Goal: Check status: Check status

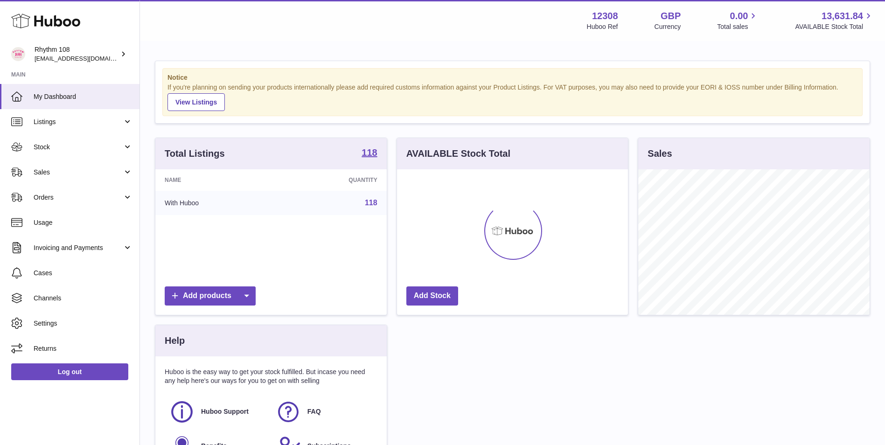
scroll to position [146, 231]
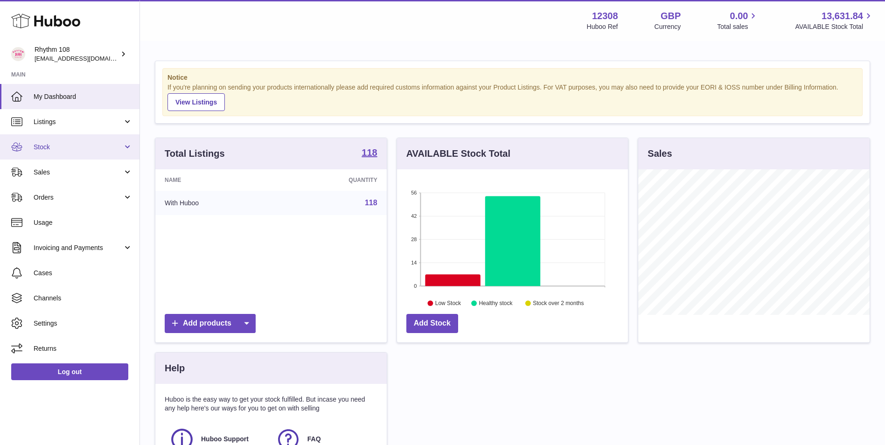
drag, startPoint x: 70, startPoint y: 149, endPoint x: 77, endPoint y: 149, distance: 6.6
click at [70, 149] on span "Stock" at bounding box center [78, 147] width 89 height 9
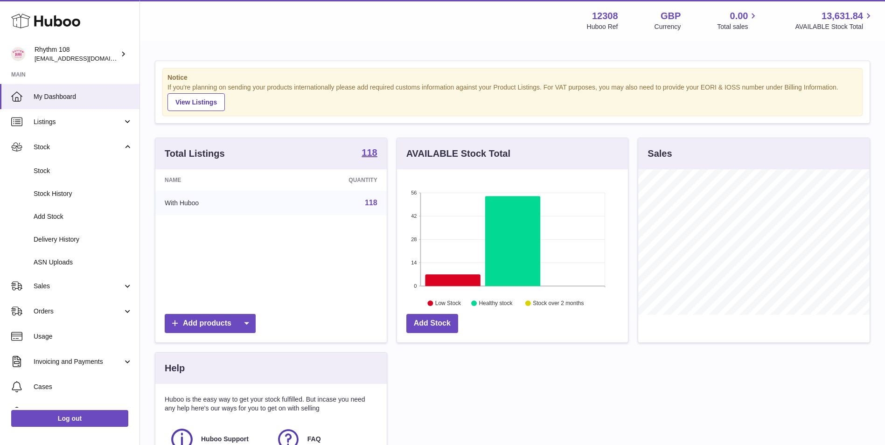
drag, startPoint x: 83, startPoint y: 291, endPoint x: 78, endPoint y: 301, distance: 10.7
click at [82, 291] on link "Sales" at bounding box center [70, 286] width 140 height 25
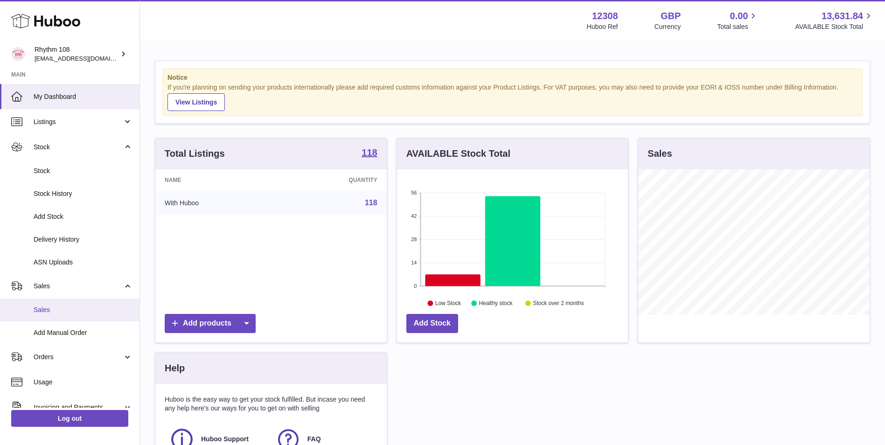
click at [78, 312] on span "Sales" at bounding box center [83, 310] width 99 height 9
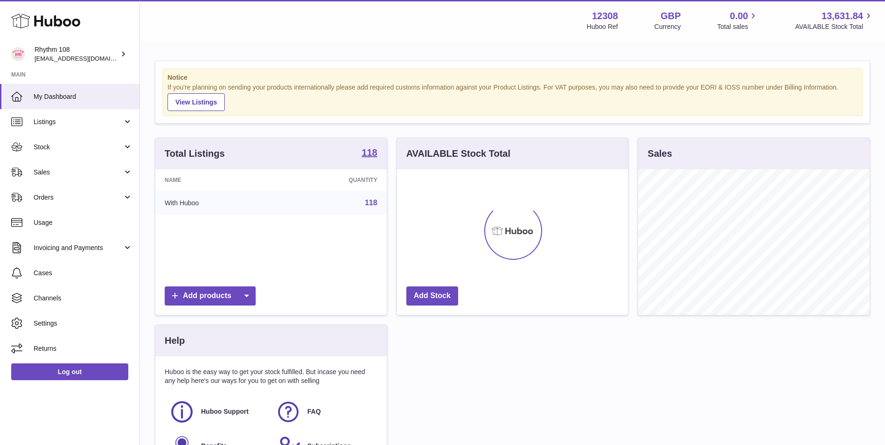
scroll to position [146, 231]
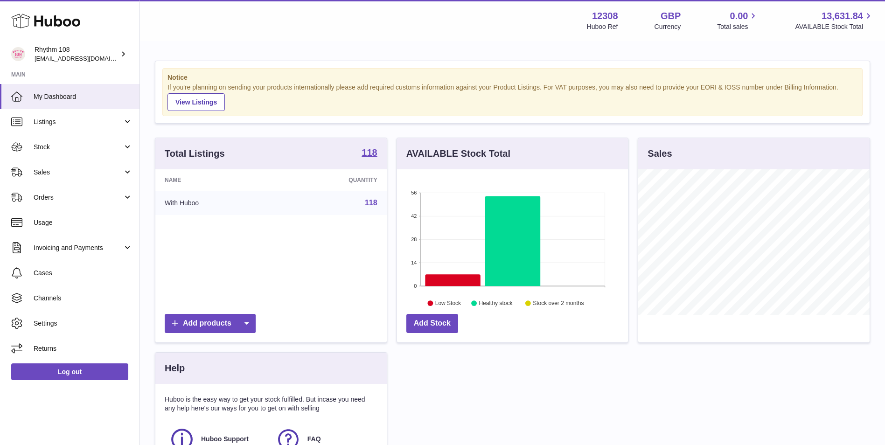
drag, startPoint x: 71, startPoint y: 175, endPoint x: 81, endPoint y: 195, distance: 22.1
click at [71, 175] on span "Sales" at bounding box center [78, 172] width 89 height 9
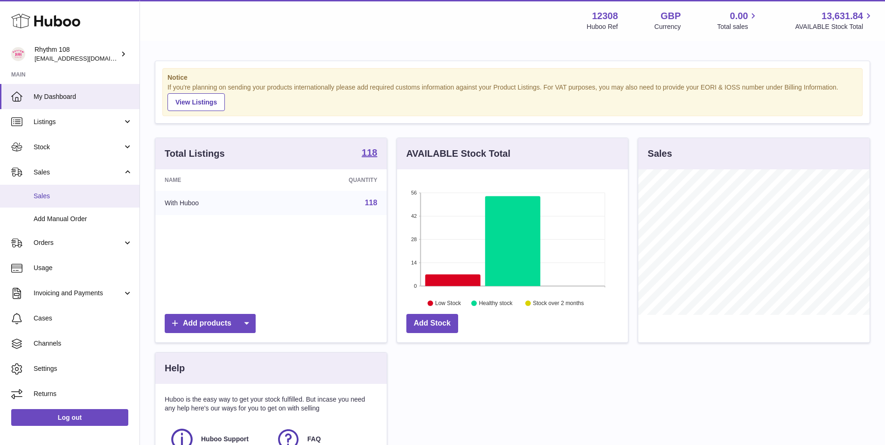
click at [89, 203] on link "Sales" at bounding box center [70, 196] width 140 height 23
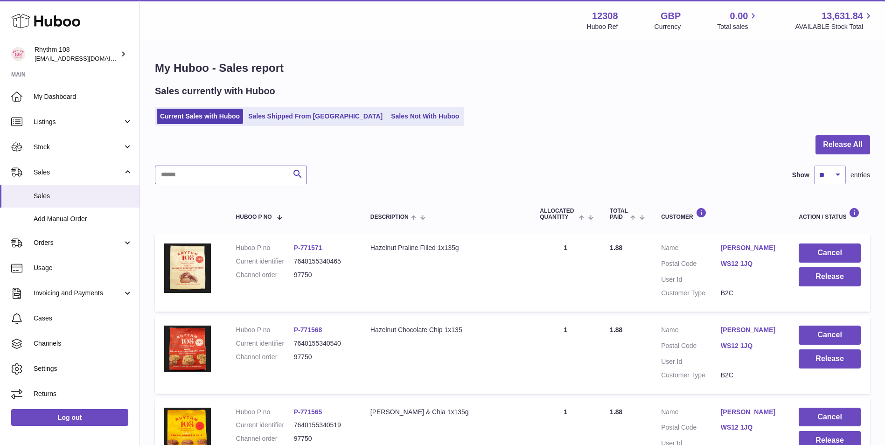
click at [251, 178] on input "text" at bounding box center [231, 175] width 152 height 19
paste input "**********"
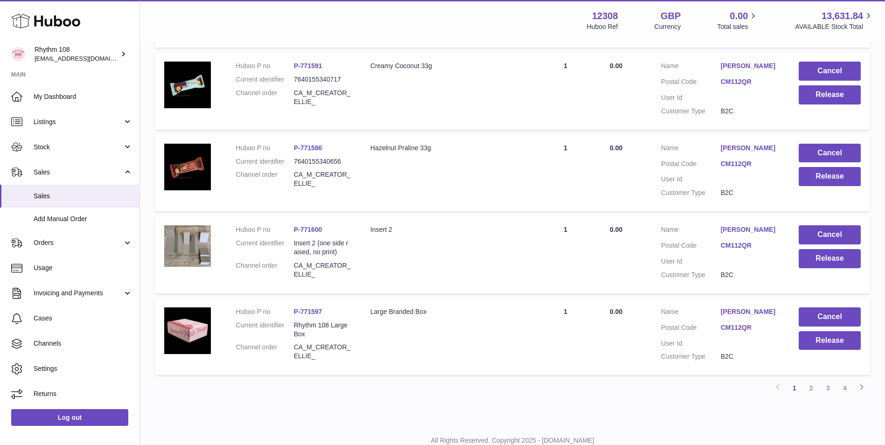
scroll to position [724, 0]
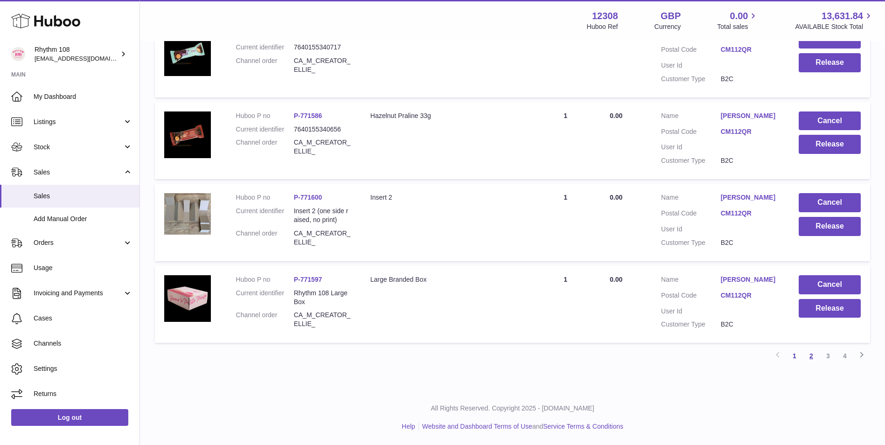
type input "**********"
click at [818, 355] on link "2" at bounding box center [811, 356] width 17 height 17
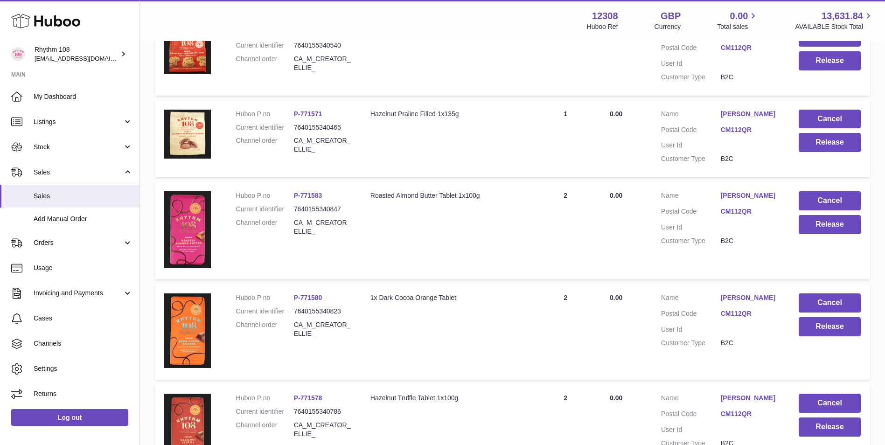
scroll to position [760, 0]
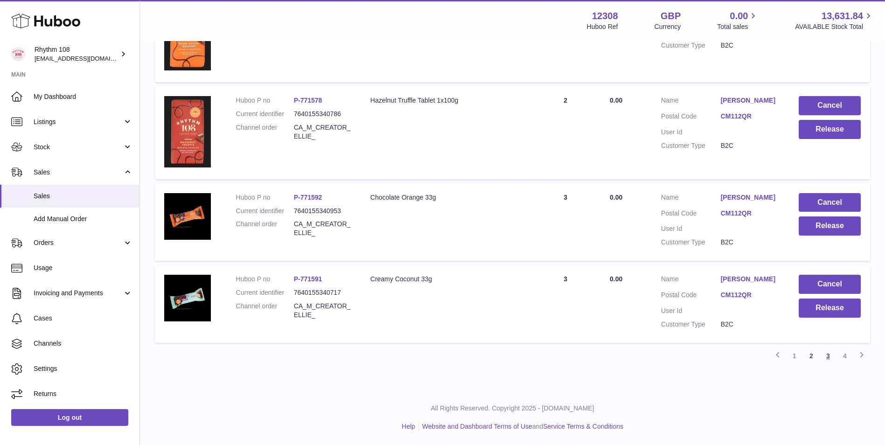
click at [827, 357] on link "3" at bounding box center [828, 356] width 17 height 17
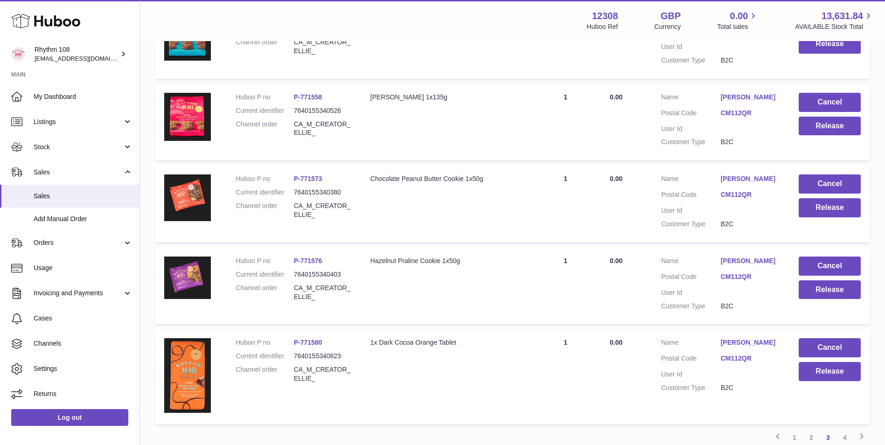
scroll to position [649, 0]
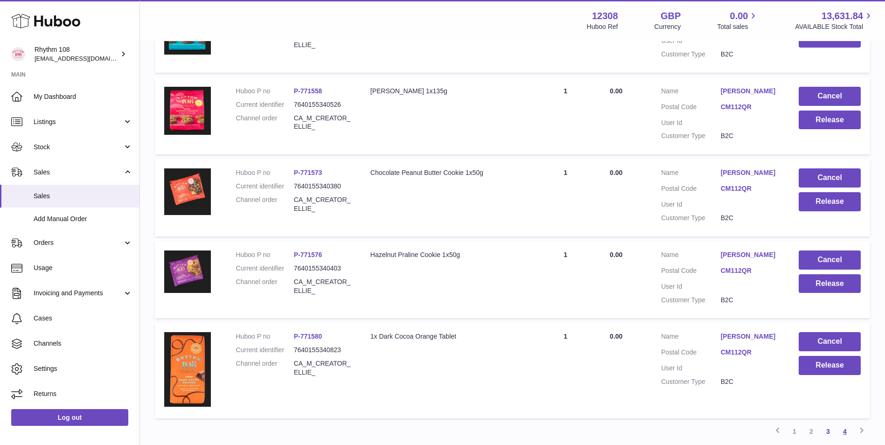
click at [848, 433] on link "4" at bounding box center [845, 431] width 17 height 17
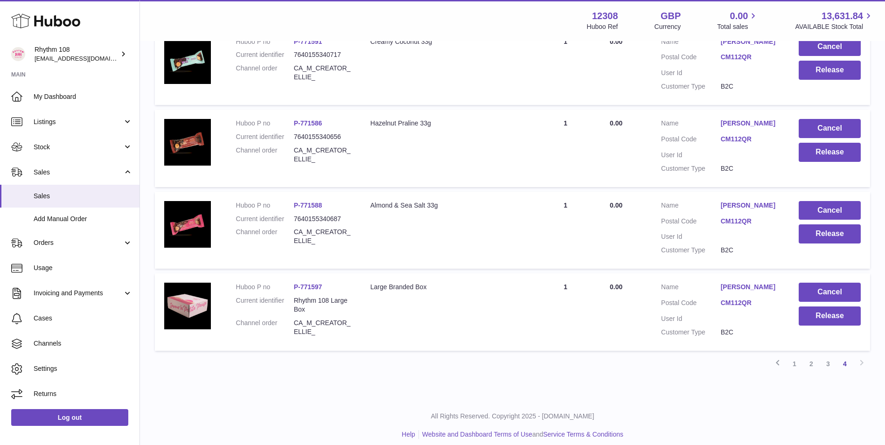
scroll to position [496, 0]
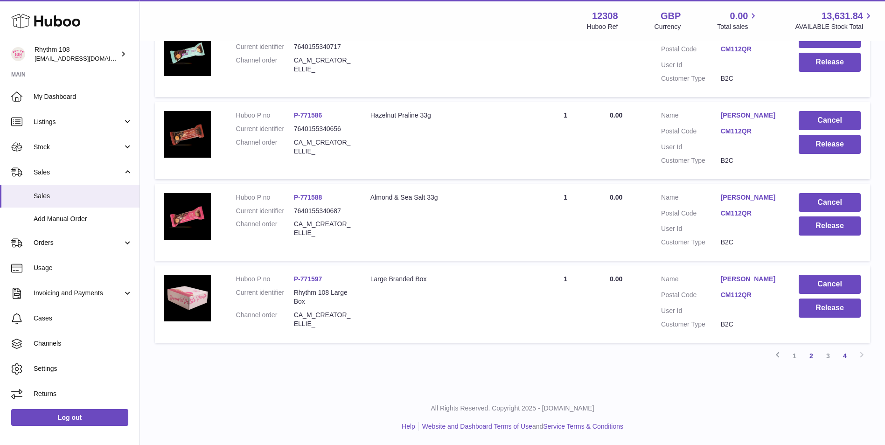
click at [808, 356] on link "2" at bounding box center [811, 356] width 17 height 17
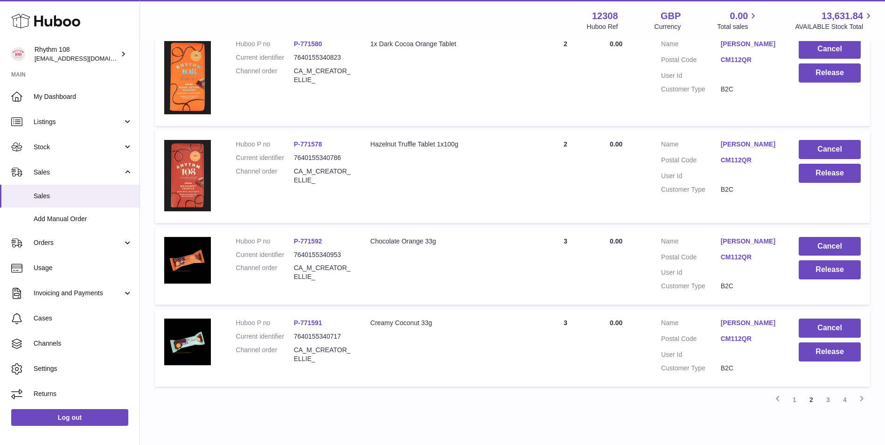
scroll to position [742, 0]
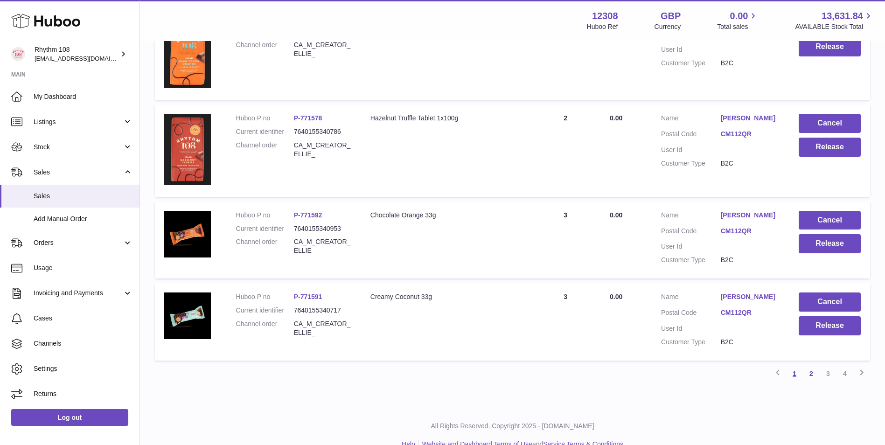
click at [794, 375] on link "1" at bounding box center [795, 373] width 17 height 17
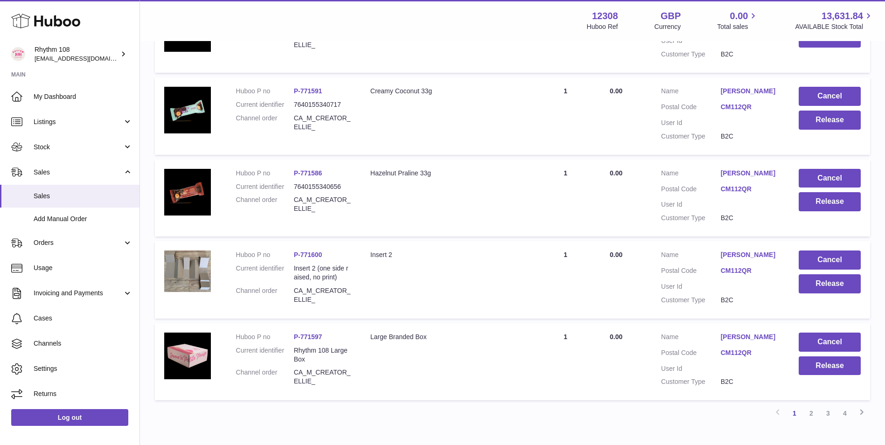
scroll to position [695, 0]
